Goal: Task Accomplishment & Management: Manage account settings

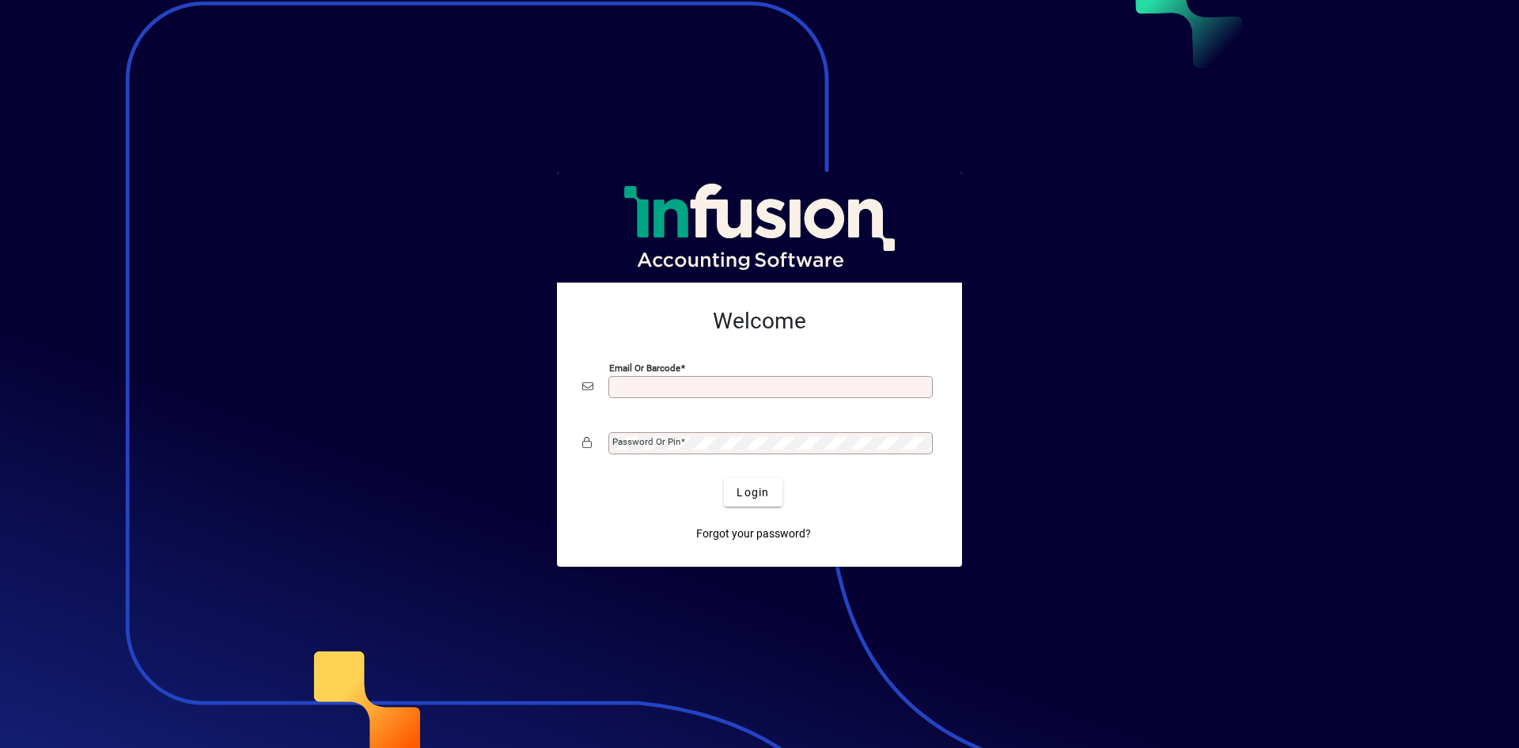
type input "**********"
drag, startPoint x: 761, startPoint y: 483, endPoint x: 894, endPoint y: 468, distance: 133.8
click at [761, 484] on span "Login" at bounding box center [752, 492] width 32 height 17
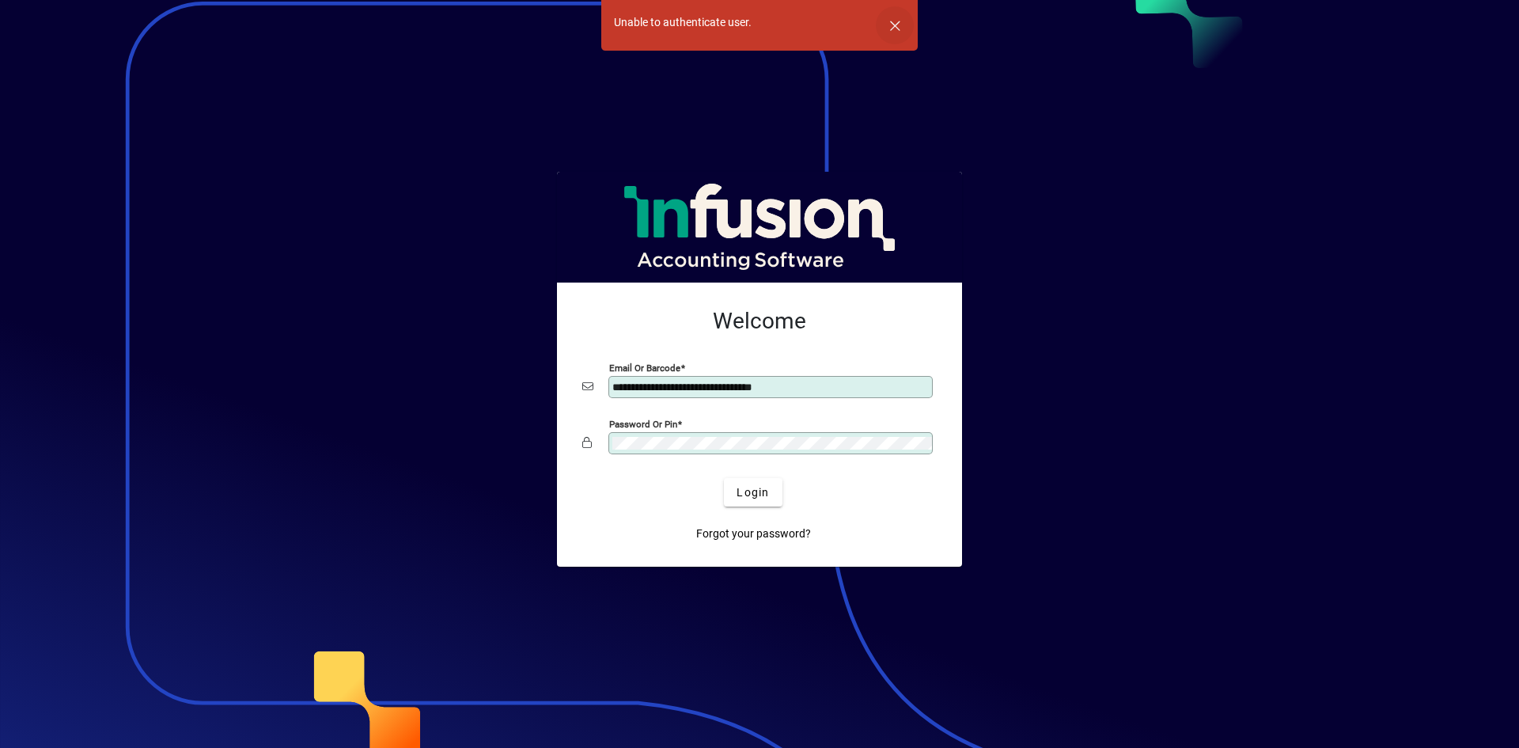
click at [899, 23] on span "button" at bounding box center [895, 25] width 38 height 38
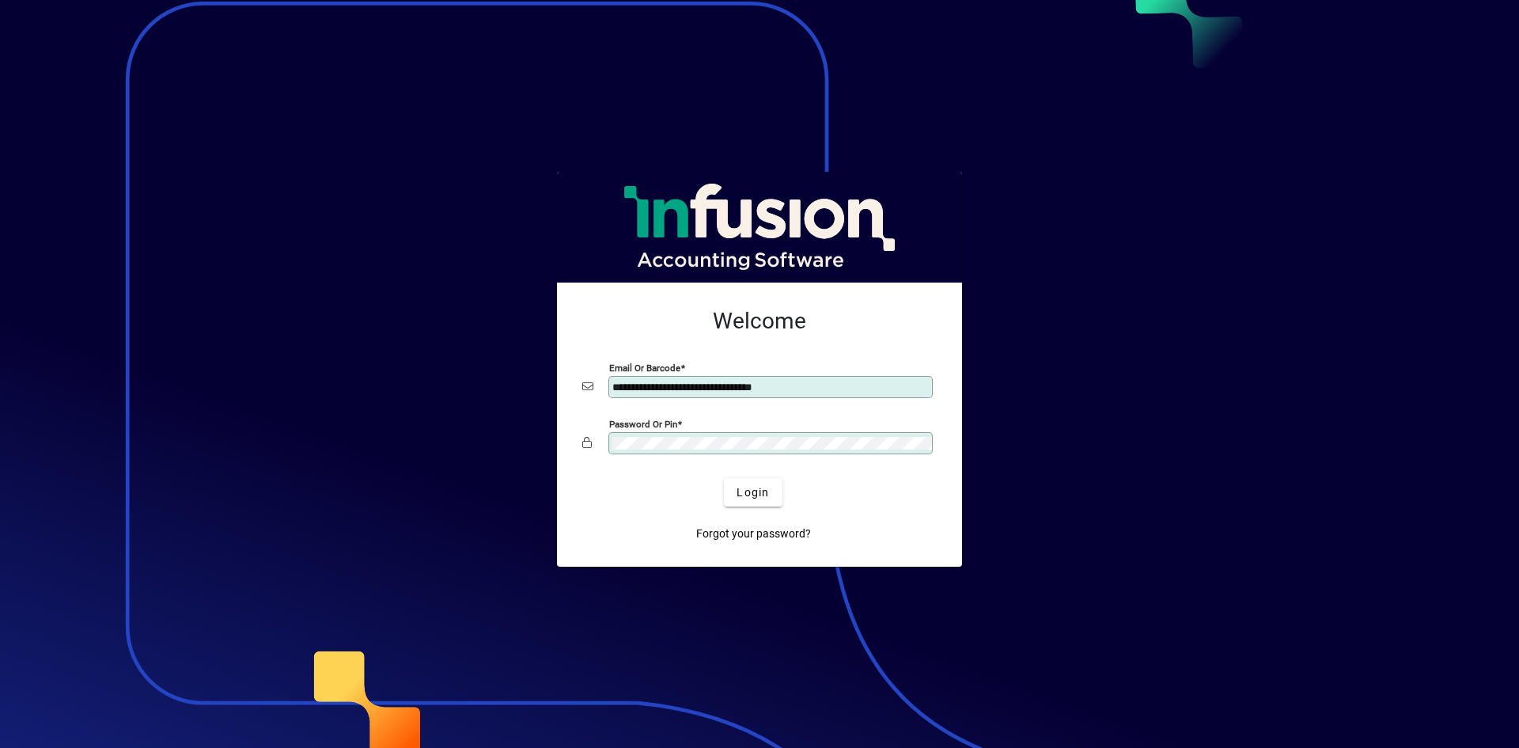
click at [792, 430] on div "Password or Pin" at bounding box center [759, 443] width 354 height 30
drag, startPoint x: 752, startPoint y: 498, endPoint x: 763, endPoint y: 502, distance: 11.0
click at [753, 498] on span "Login" at bounding box center [752, 492] width 32 height 17
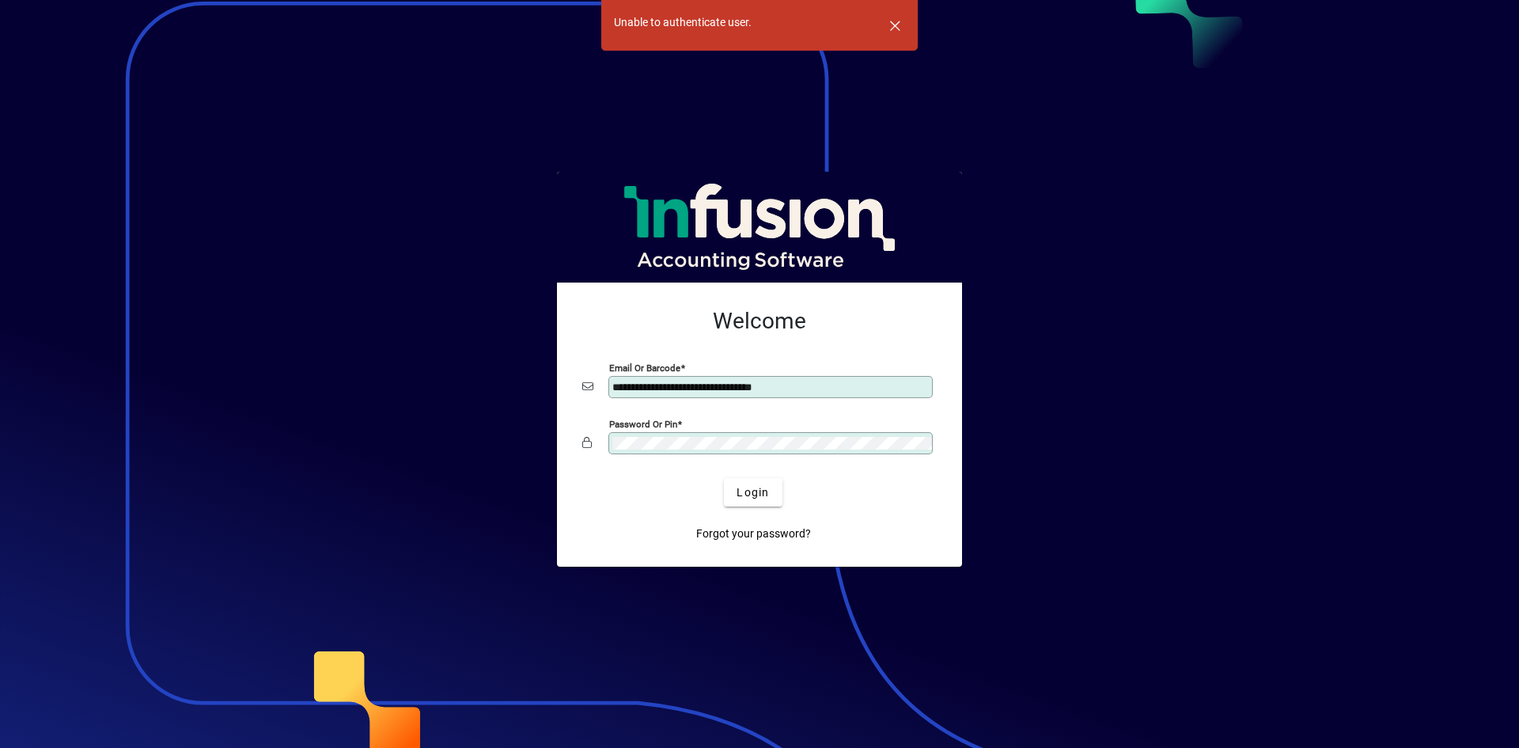
click at [853, 387] on input "**********" at bounding box center [772, 387] width 320 height 13
click at [918, 506] on div "Forgot your password?" at bounding box center [753, 526] width 354 height 41
click at [918, 499] on div "Login" at bounding box center [753, 492] width 354 height 28
click at [919, 498] on div "Login" at bounding box center [753, 492] width 354 height 28
click at [922, 497] on div "Login" at bounding box center [753, 492] width 354 height 28
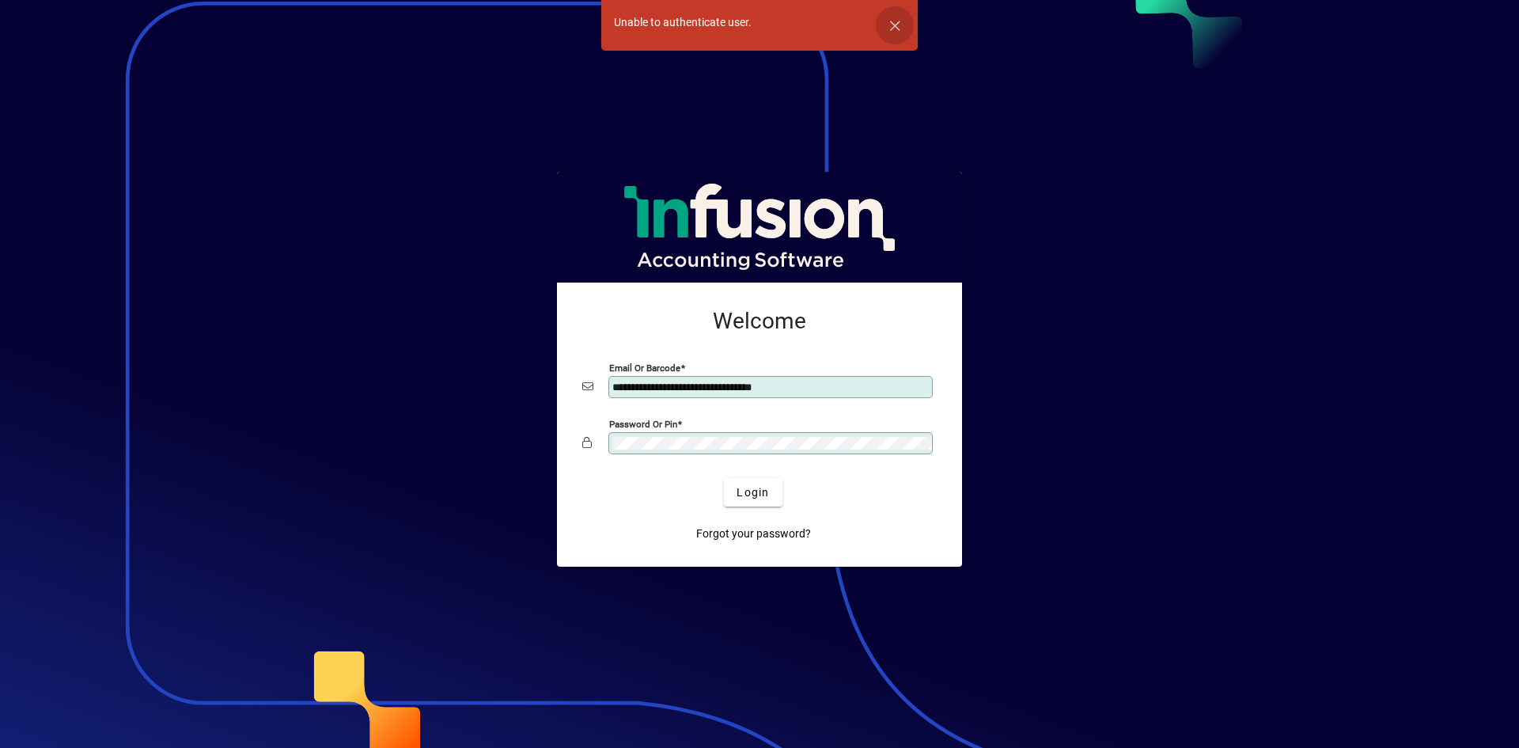
click at [893, 25] on span "button" at bounding box center [895, 25] width 38 height 38
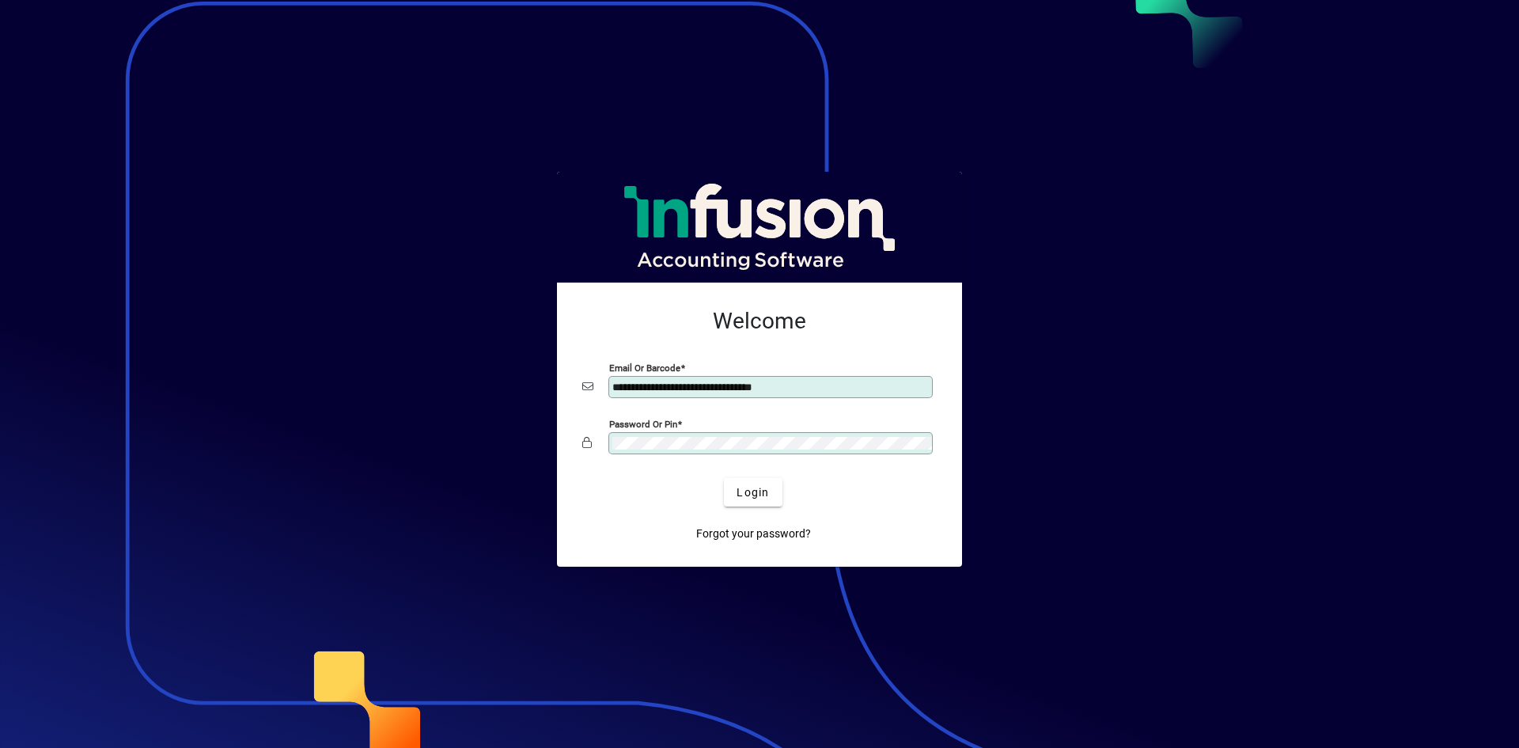
click at [893, 25] on div at bounding box center [759, 374] width 1519 height 748
click at [1293, 355] on div at bounding box center [759, 374] width 1519 height 748
click at [1068, 324] on div at bounding box center [759, 374] width 1519 height 748
click at [1143, 406] on div at bounding box center [759, 374] width 1519 height 748
